Goal: Information Seeking & Learning: Learn about a topic

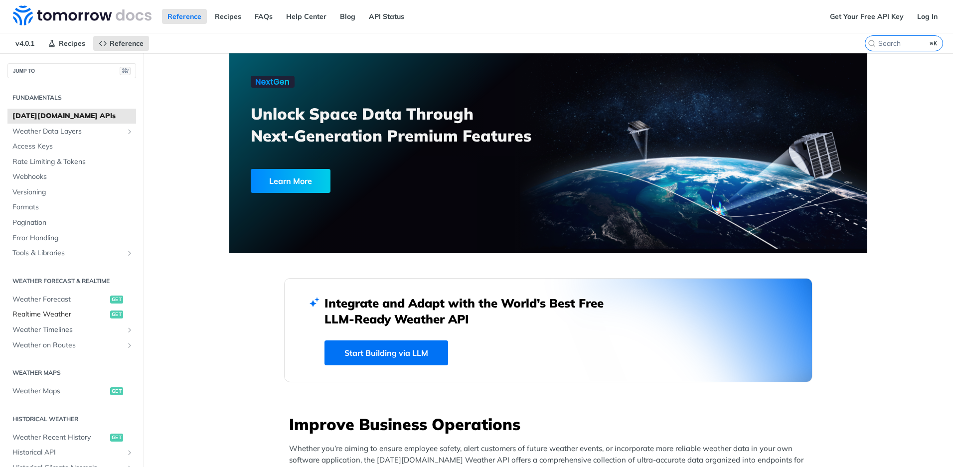
scroll to position [195, 0]
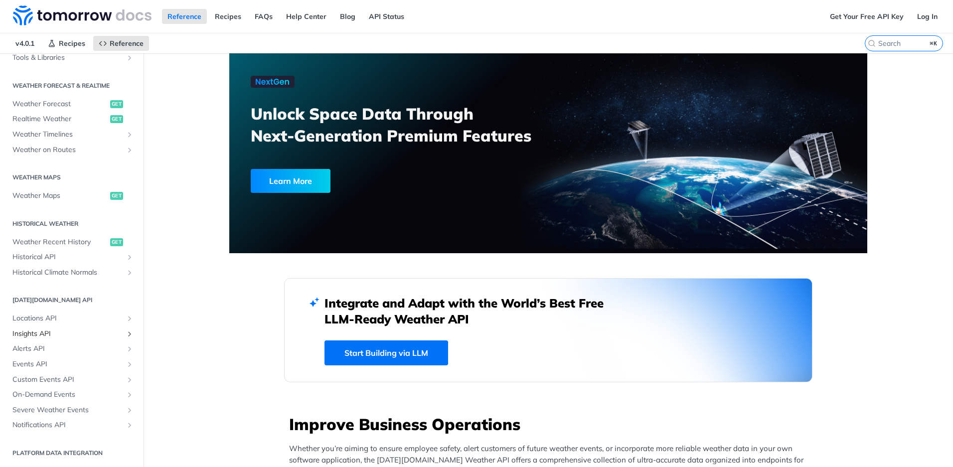
click at [45, 330] on span "Insights API" at bounding box center [67, 334] width 111 height 10
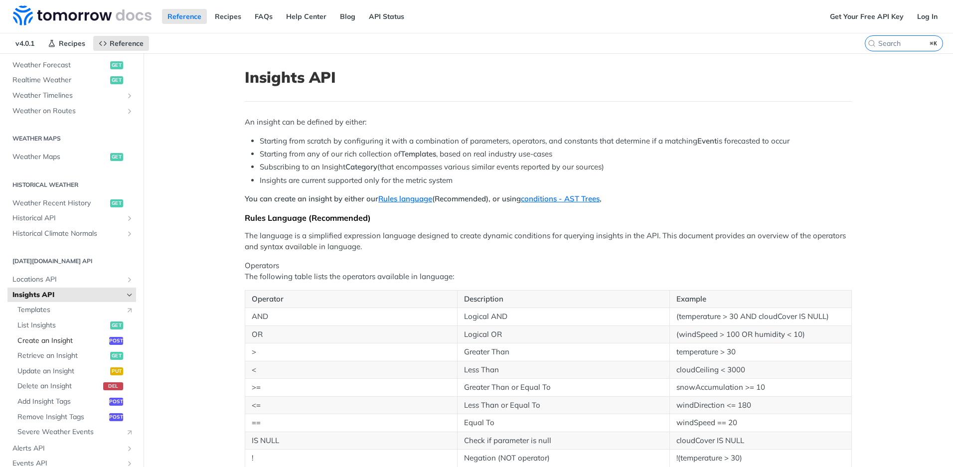
scroll to position [315, 0]
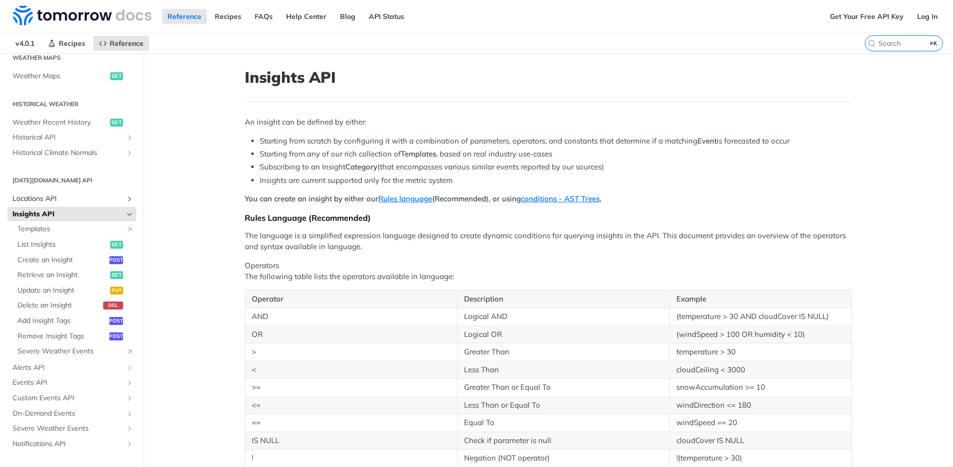
click at [48, 195] on span "Locations API" at bounding box center [67, 199] width 111 height 10
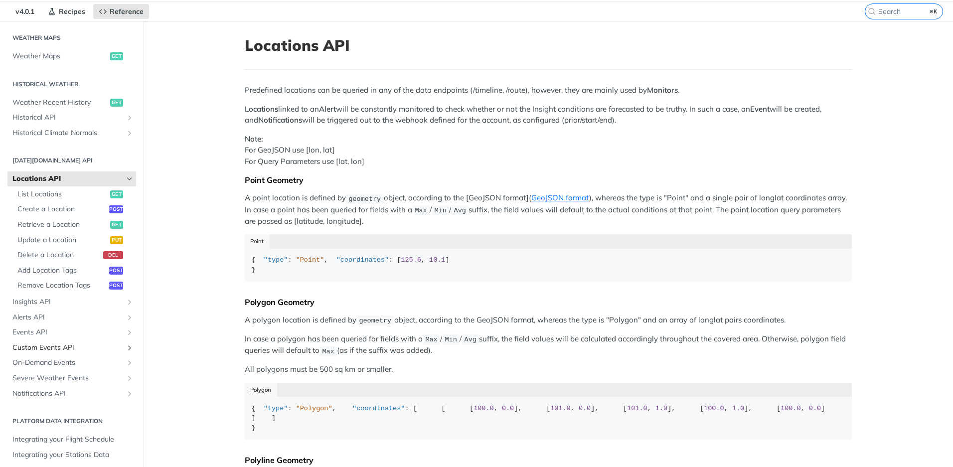
scroll to position [38, 0]
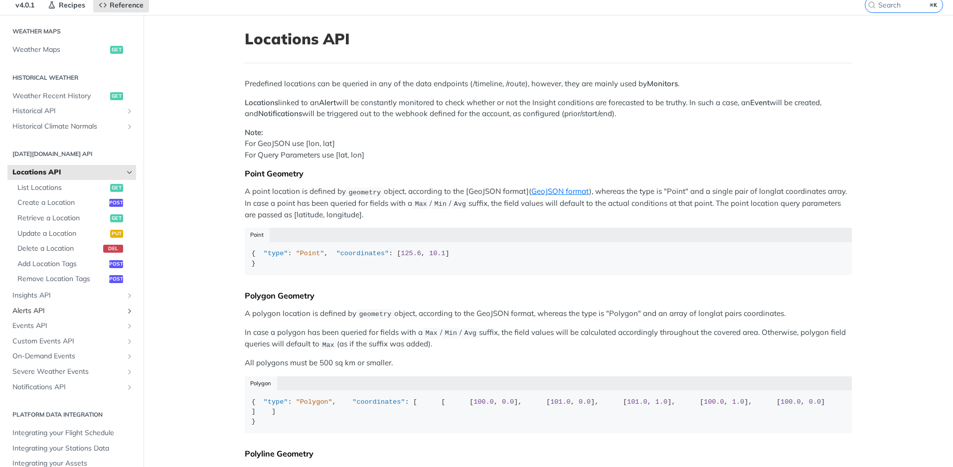
click at [45, 311] on span "Alerts API" at bounding box center [67, 311] width 111 height 10
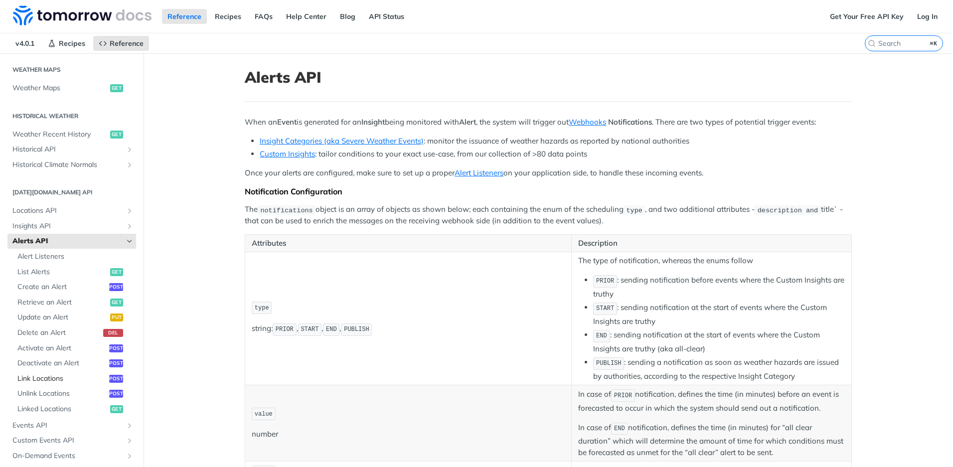
click at [52, 376] on span "Link Locations" at bounding box center [61, 379] width 89 height 10
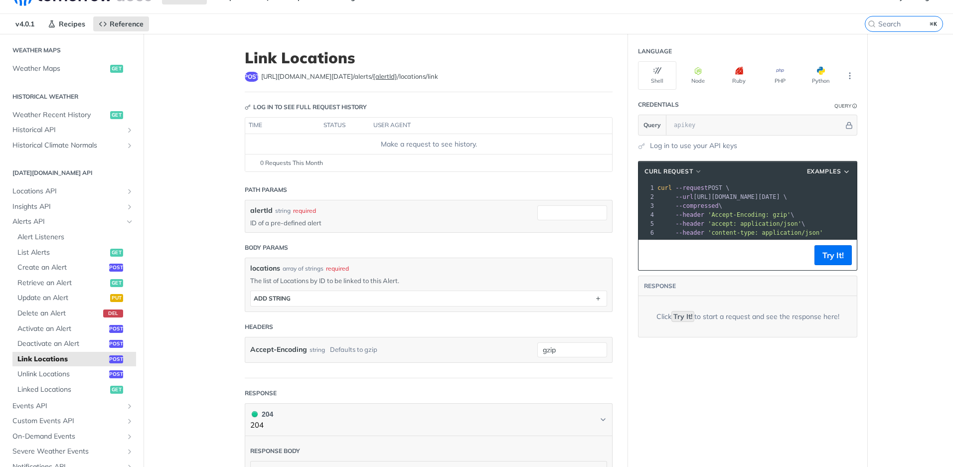
scroll to position [37, 0]
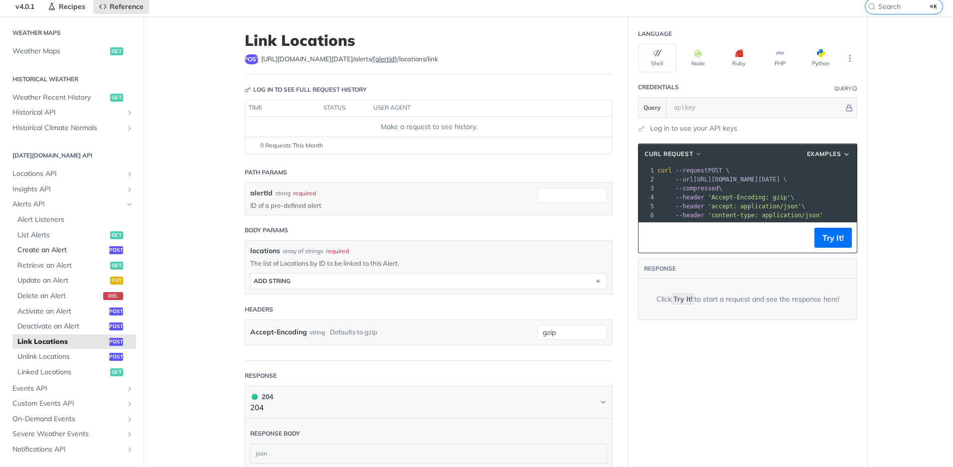
click at [56, 250] on span "Create an Alert" at bounding box center [61, 250] width 89 height 10
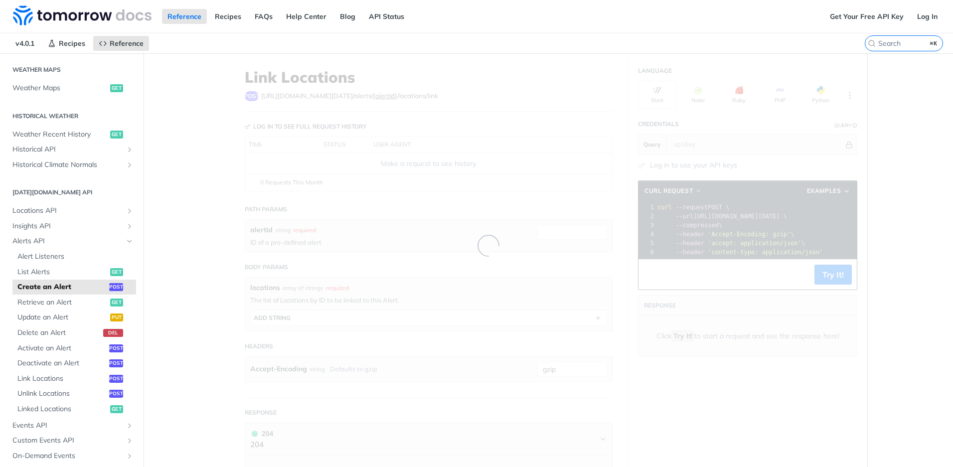
select select "true"
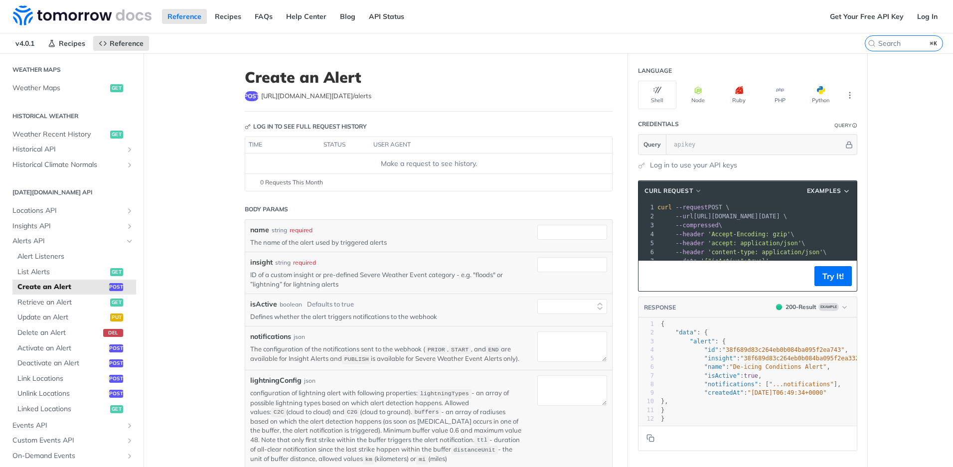
click at [202, 318] on main "JUMP TO ⌘/ Fundamentals Tomorrow.io APIs Weather Data Layers Core Probabilistic…" at bounding box center [476, 419] width 953 height 733
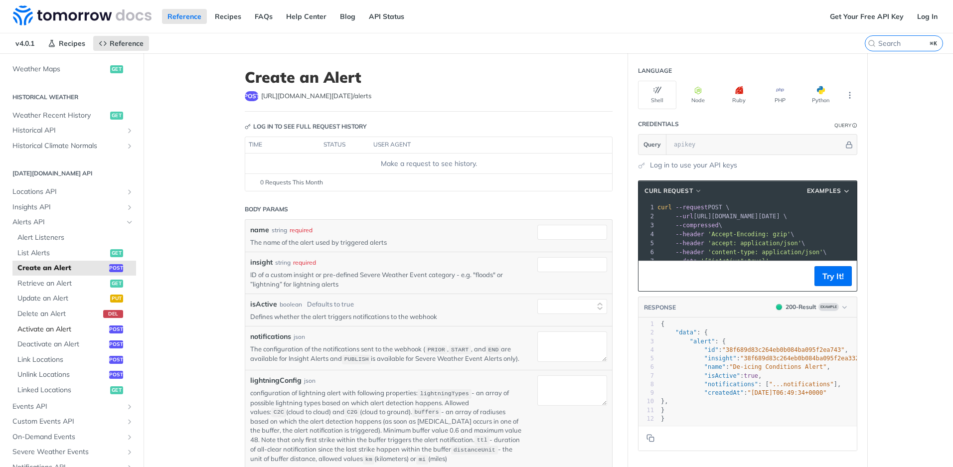
scroll to position [328, 0]
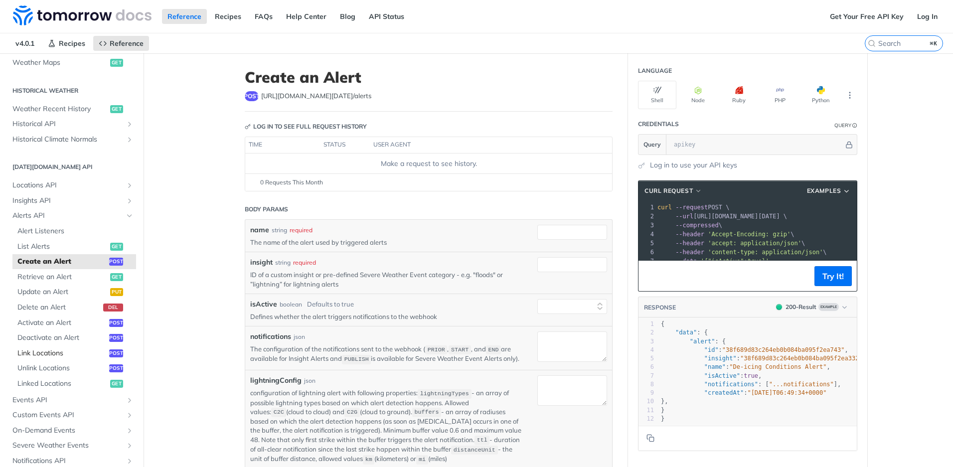
click at [53, 352] on span "Link Locations" at bounding box center [61, 353] width 89 height 10
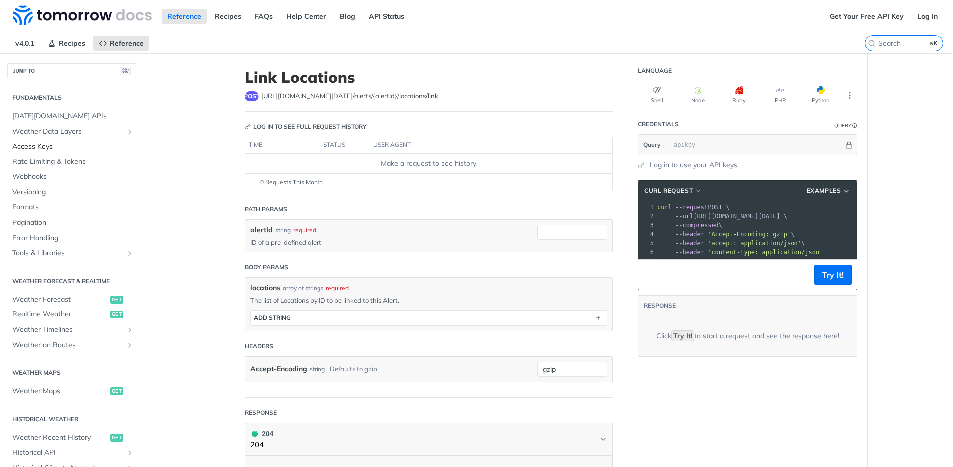
click at [38, 143] on span "Access Keys" at bounding box center [72, 146] width 121 height 10
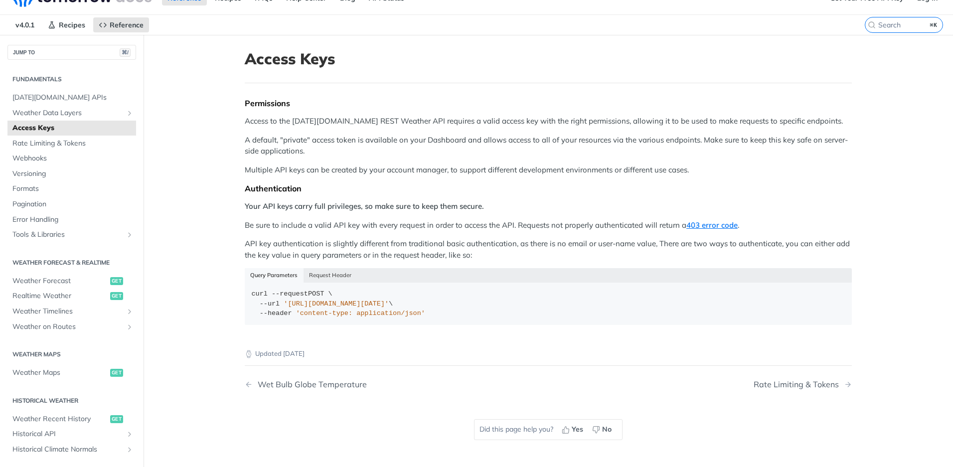
scroll to position [5, 0]
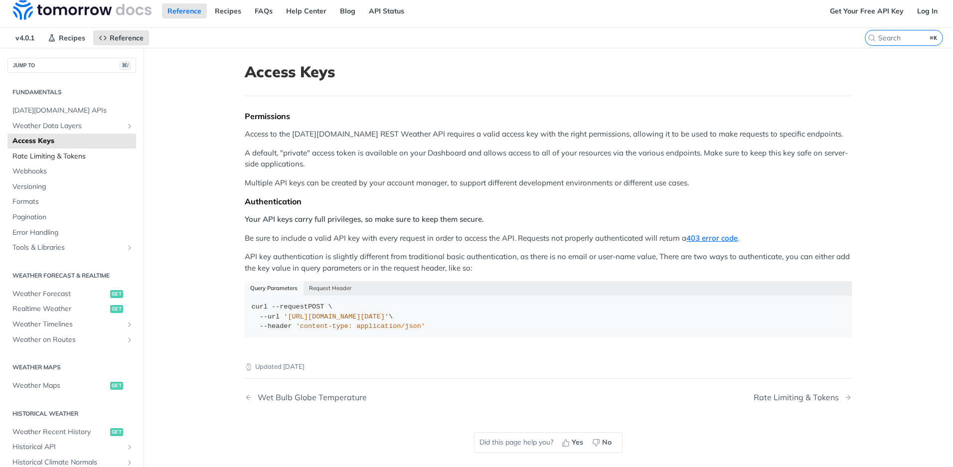
click at [72, 154] on span "Rate Limiting & Tokens" at bounding box center [72, 156] width 121 height 10
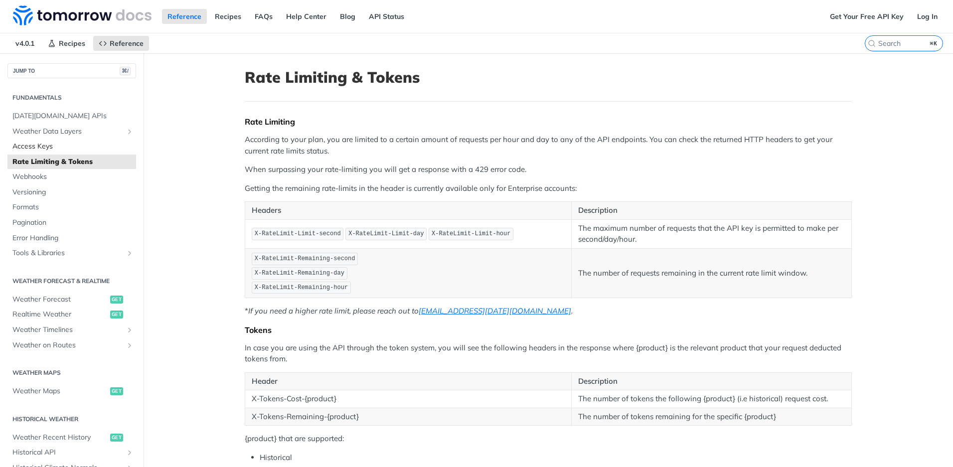
click at [72, 146] on span "Access Keys" at bounding box center [72, 146] width 121 height 10
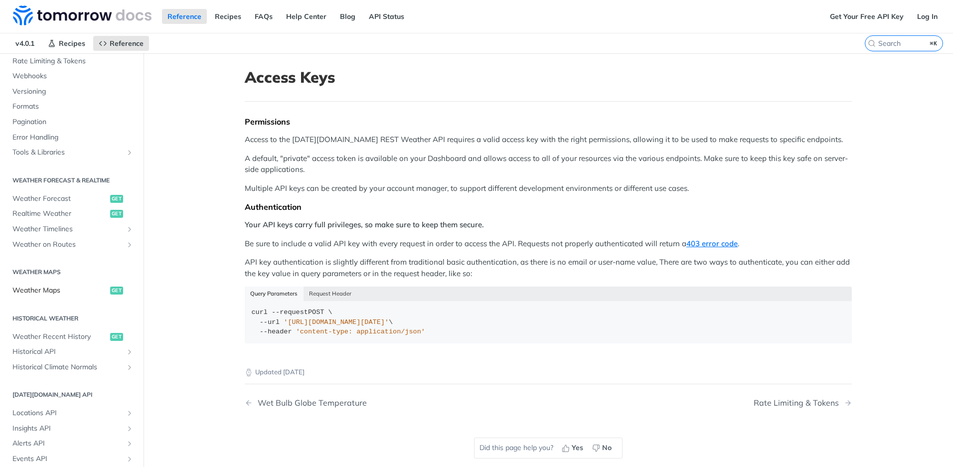
scroll to position [195, 0]
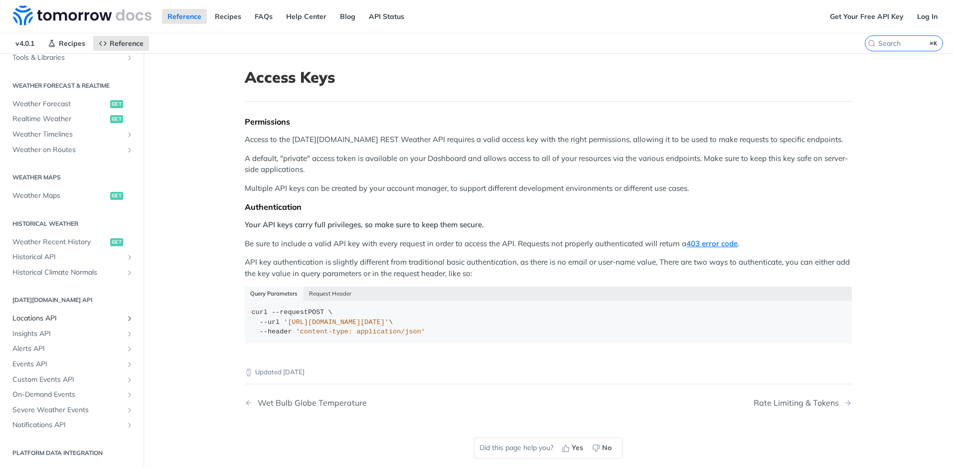
click at [51, 313] on span "Locations API" at bounding box center [67, 318] width 111 height 10
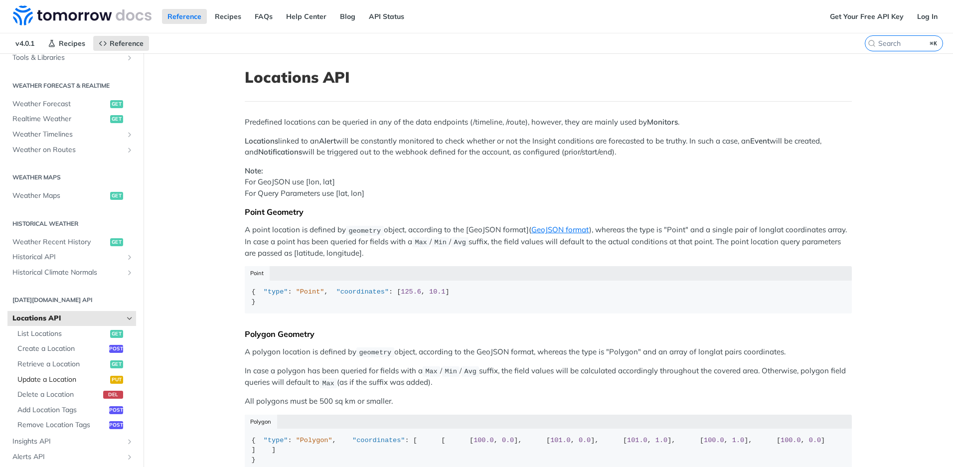
scroll to position [225, 0]
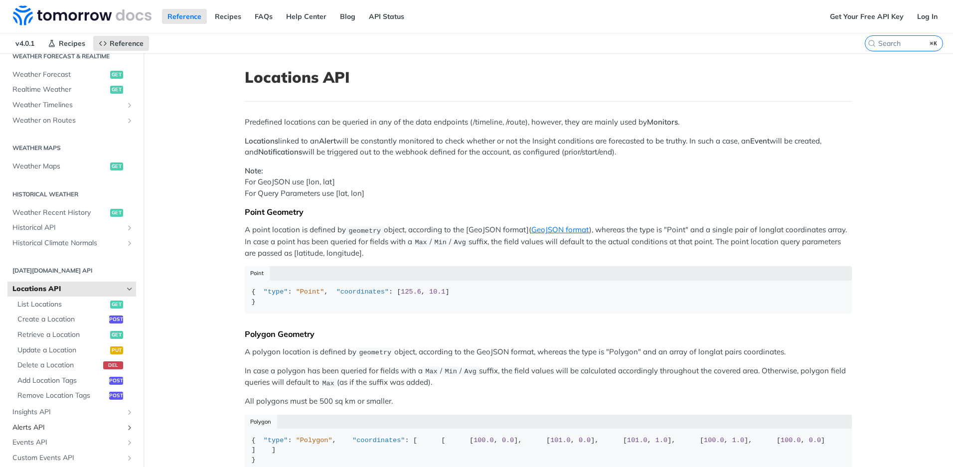
click at [41, 425] on span "Alerts API" at bounding box center [67, 427] width 111 height 10
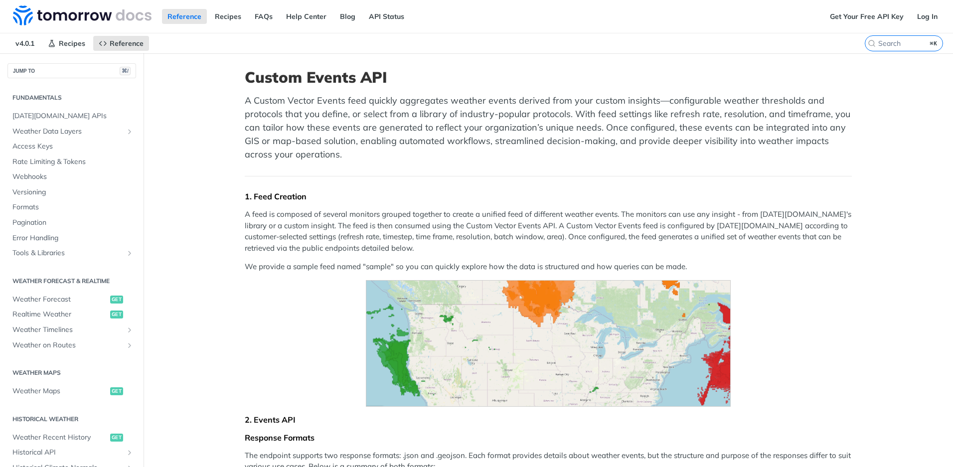
scroll to position [211, 0]
